Goal: Task Accomplishment & Management: Use online tool/utility

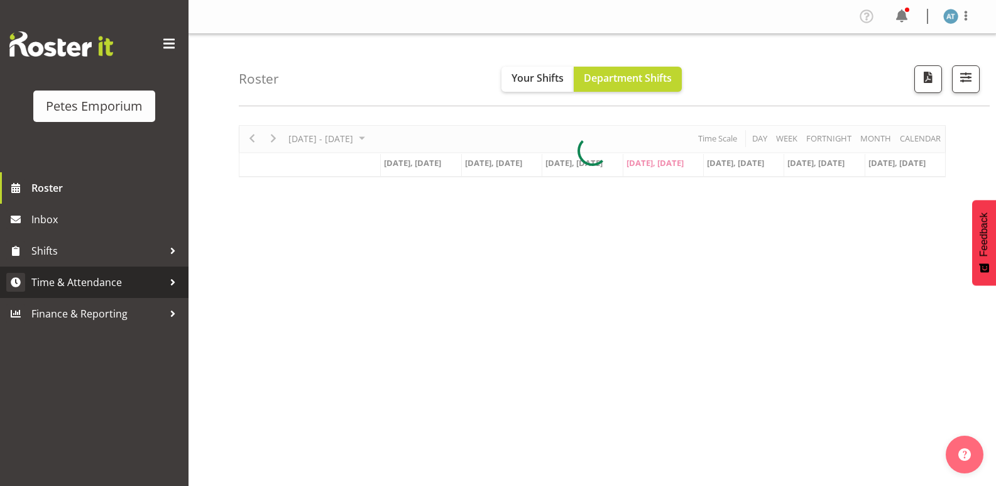
click at [121, 273] on span "Time & Attendance" at bounding box center [97, 282] width 132 height 19
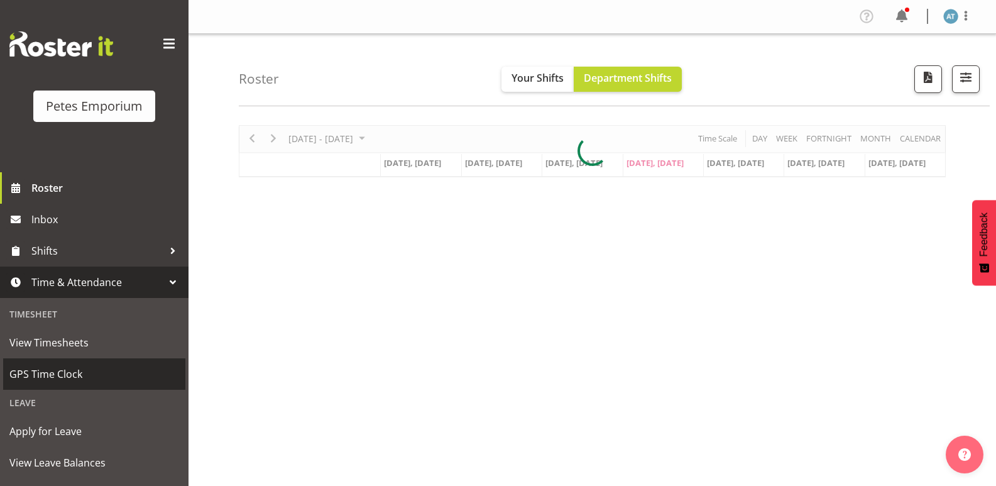
click at [87, 376] on span "GPS Time Clock" at bounding box center [94, 373] width 170 height 19
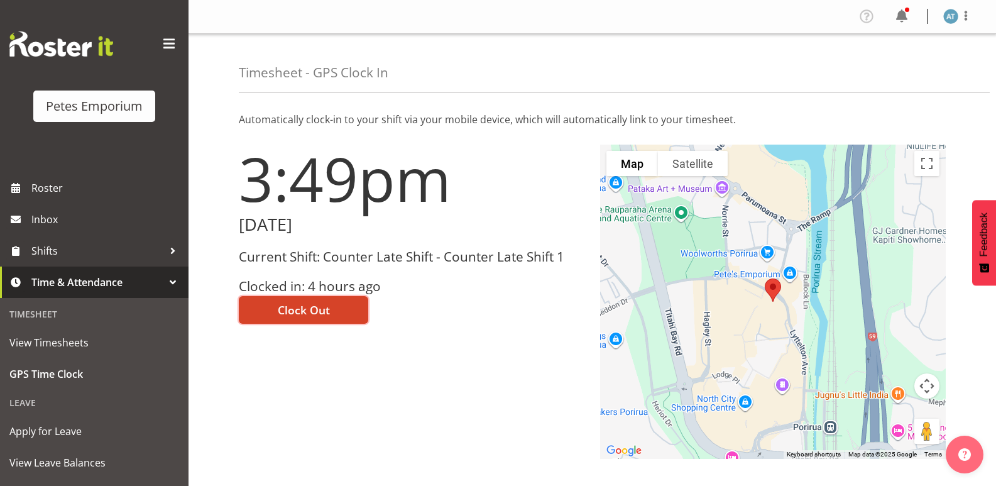
click at [305, 317] on span "Clock Out" at bounding box center [304, 309] width 52 height 16
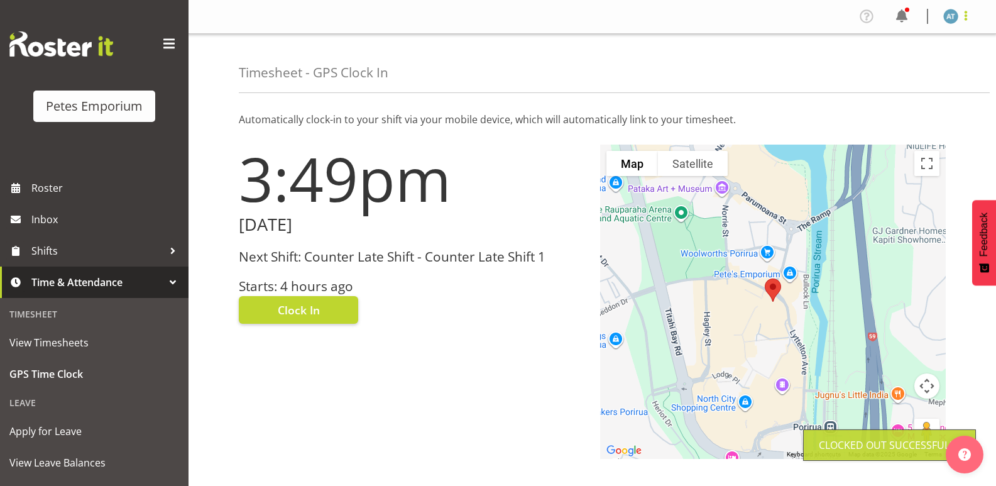
click at [967, 22] on span at bounding box center [965, 15] width 15 height 15
click at [932, 72] on link "Log Out" at bounding box center [912, 66] width 121 height 23
